Goal: Transaction & Acquisition: Obtain resource

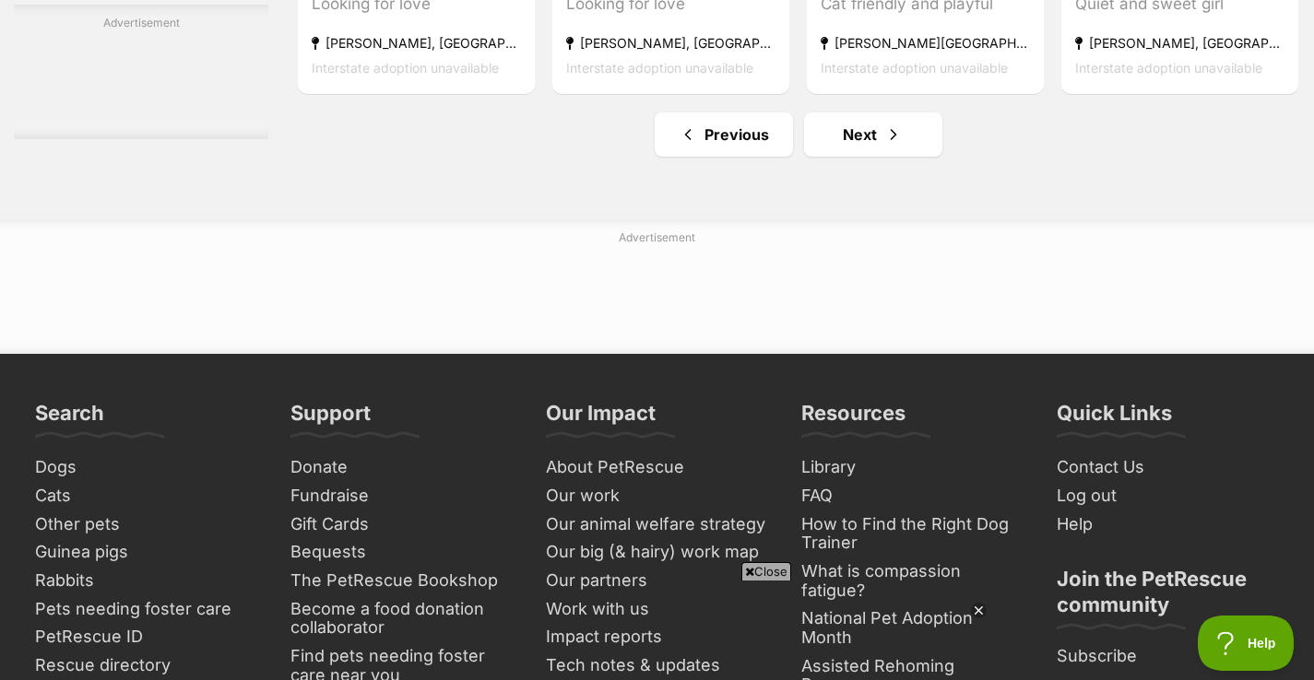
scroll to position [8776, 0]
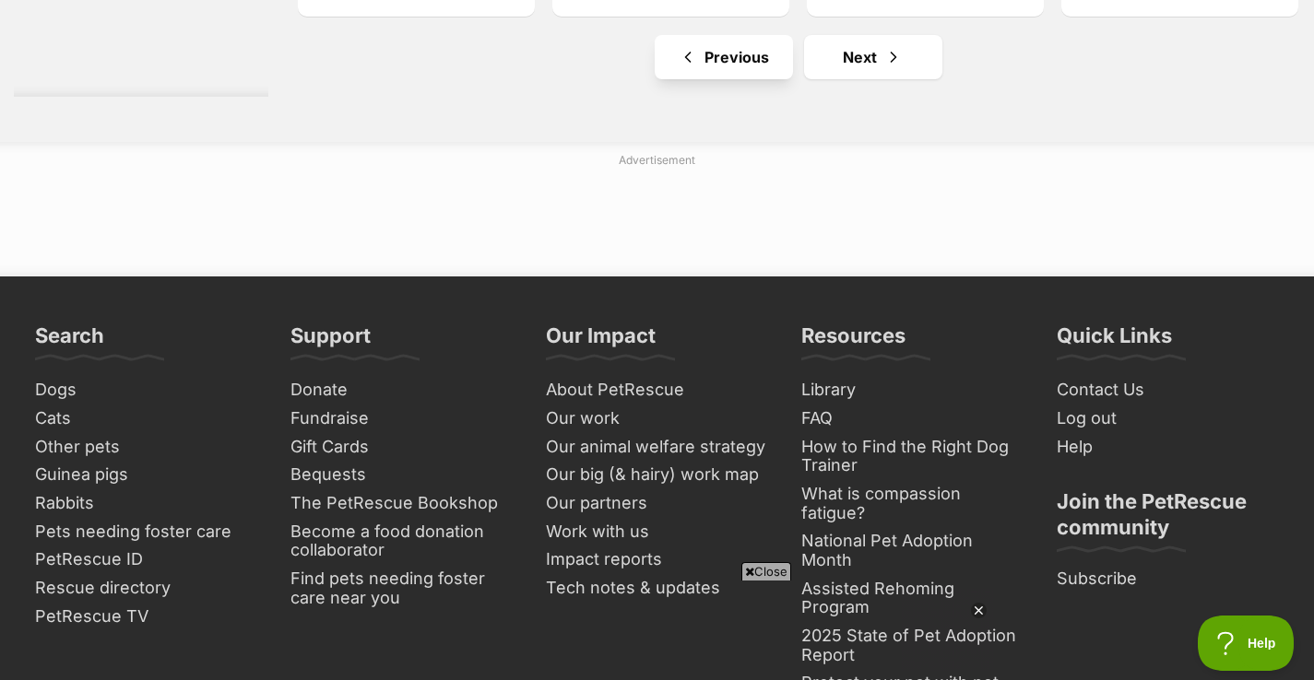
click at [688, 79] on link "Previous" at bounding box center [723, 57] width 138 height 44
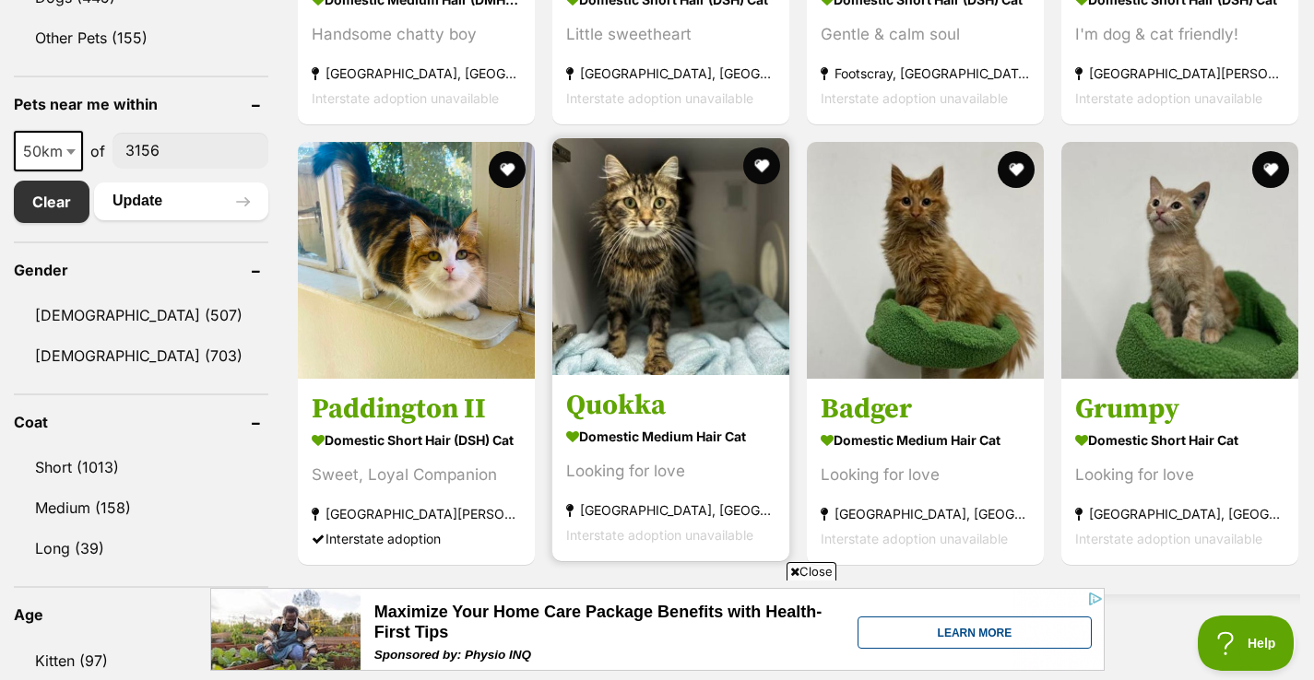
scroll to position [894, 0]
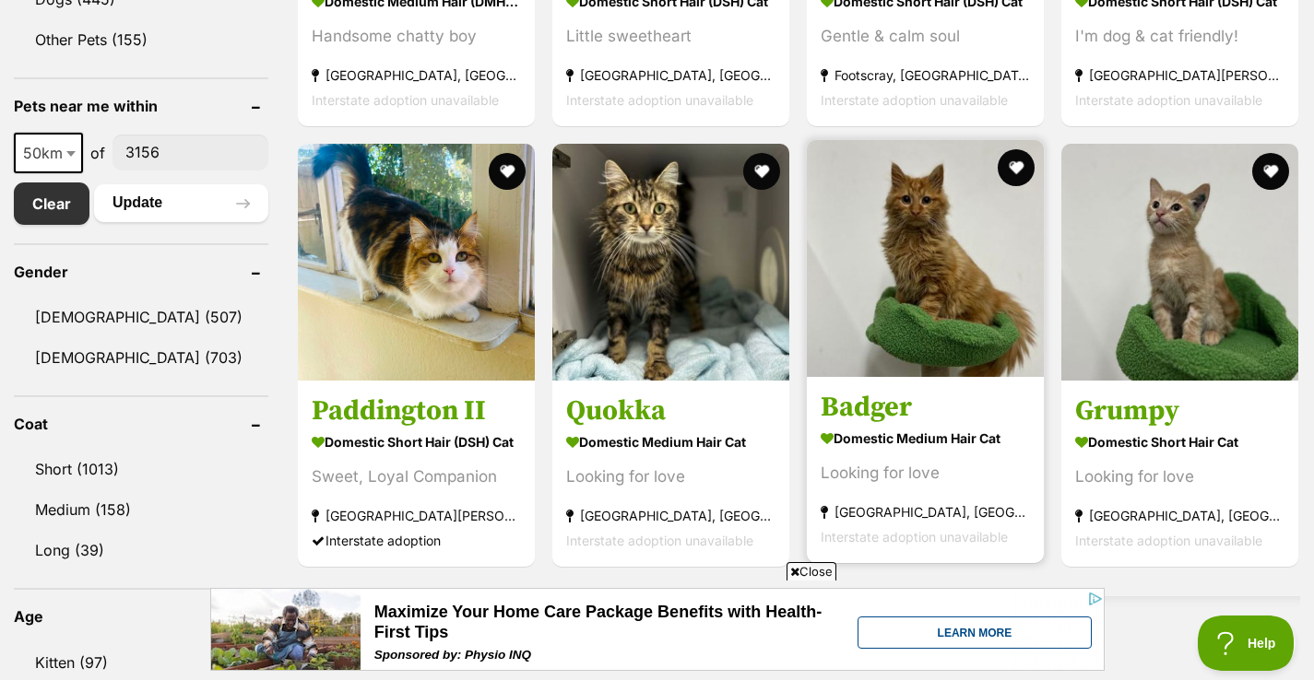
click at [901, 324] on img at bounding box center [925, 258] width 237 height 237
